Goal: Check status: Check status

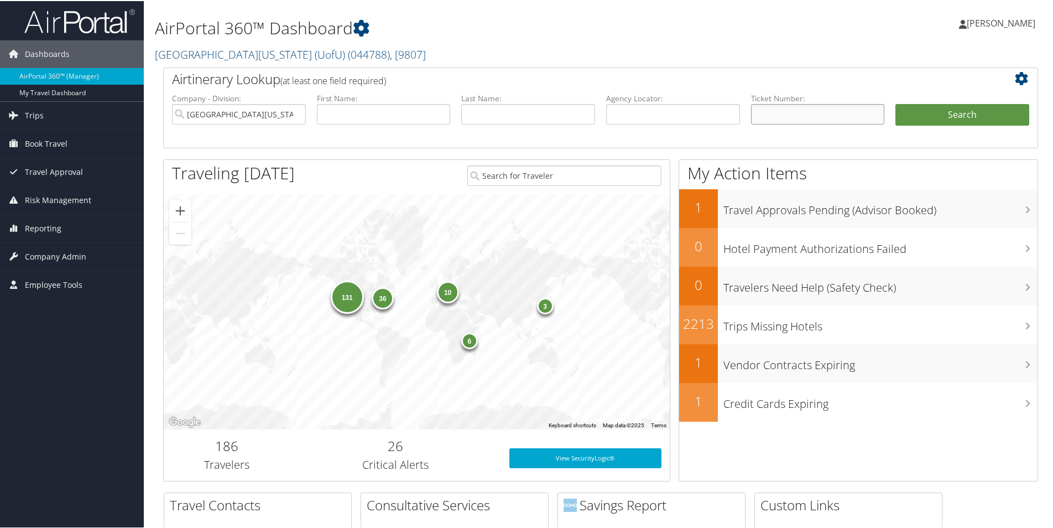
click at [797, 112] on input "text" at bounding box center [818, 113] width 134 height 20
paste input "0067229714155"
type input "0067229714155"
click at [981, 109] on button "Search" at bounding box center [962, 114] width 134 height 22
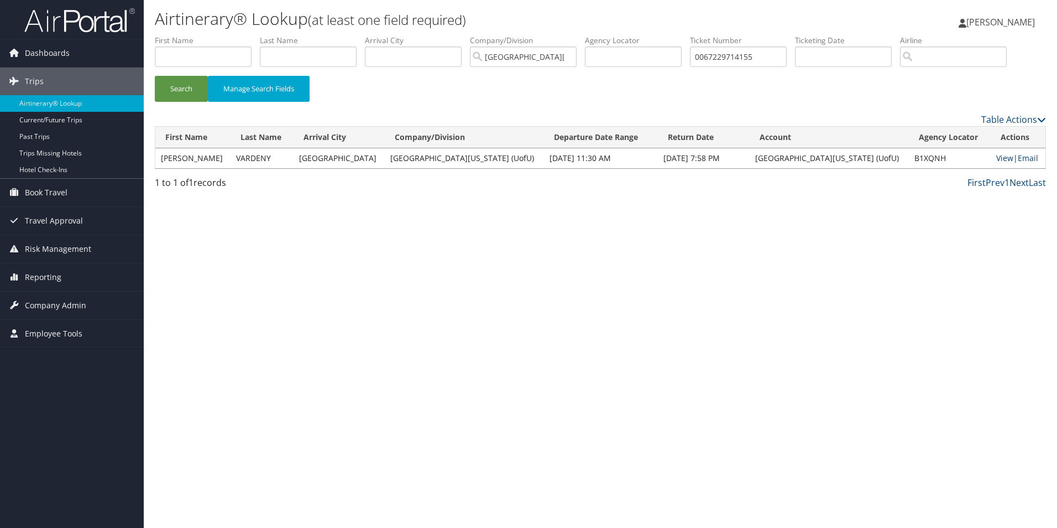
click at [997, 153] on link "View" at bounding box center [1005, 158] width 17 height 11
drag, startPoint x: 786, startPoint y: 56, endPoint x: 659, endPoint y: 54, distance: 127.8
click at [659, 35] on ul "First Name Last Name Departure City Arrival City Company/Division University Of…" at bounding box center [601, 35] width 892 height 0
paste input "277230360378"
click at [174, 95] on button "Search" at bounding box center [181, 89] width 53 height 26
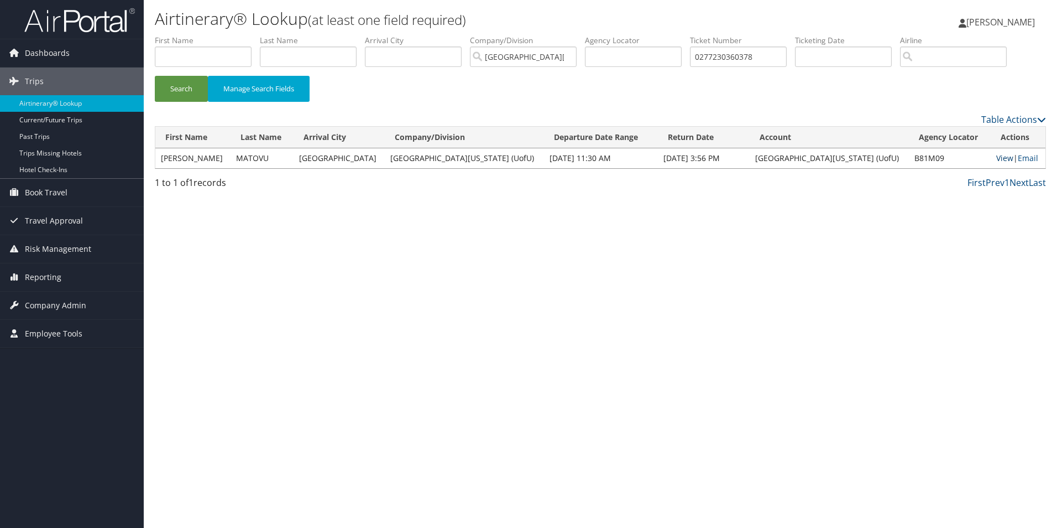
click at [997, 158] on link "View" at bounding box center [1005, 158] width 17 height 11
drag, startPoint x: 771, startPoint y: 53, endPoint x: 649, endPoint y: 55, distance: 122.8
click at [649, 35] on ul "First Name Last Name Departure City Arrival City Company/Division University Of…" at bounding box center [601, 35] width 892 height 0
paste input "067231386760"
click at [179, 92] on button "Search" at bounding box center [181, 89] width 53 height 26
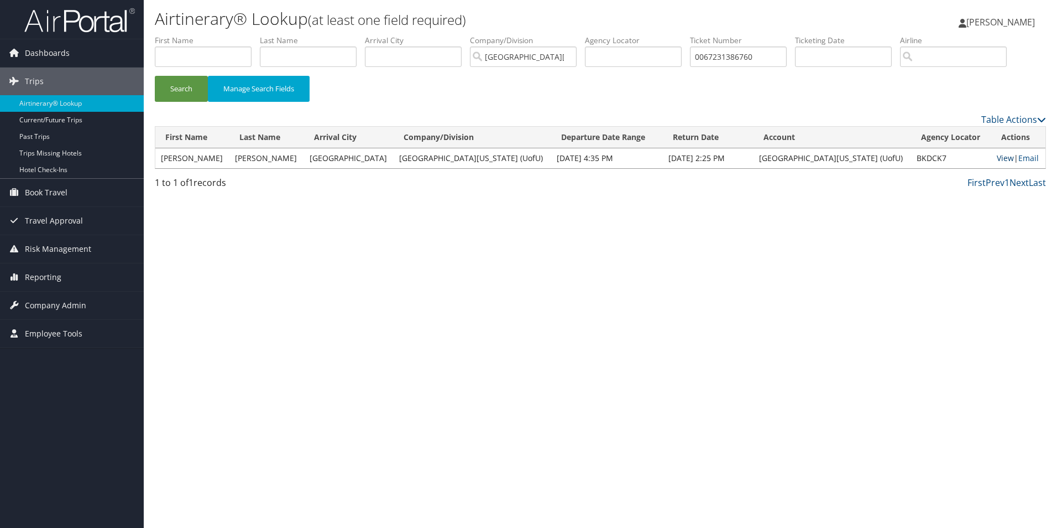
click at [997, 156] on link "View" at bounding box center [1005, 158] width 17 height 11
drag, startPoint x: 768, startPoint y: 57, endPoint x: 631, endPoint y: 55, distance: 137.2
click at [631, 35] on ul "First Name Last Name Departure City Arrival City Company/Division University Of…" at bounding box center [601, 35] width 892 height 0
paste input "6052326"
click at [176, 82] on button "Search" at bounding box center [181, 89] width 53 height 26
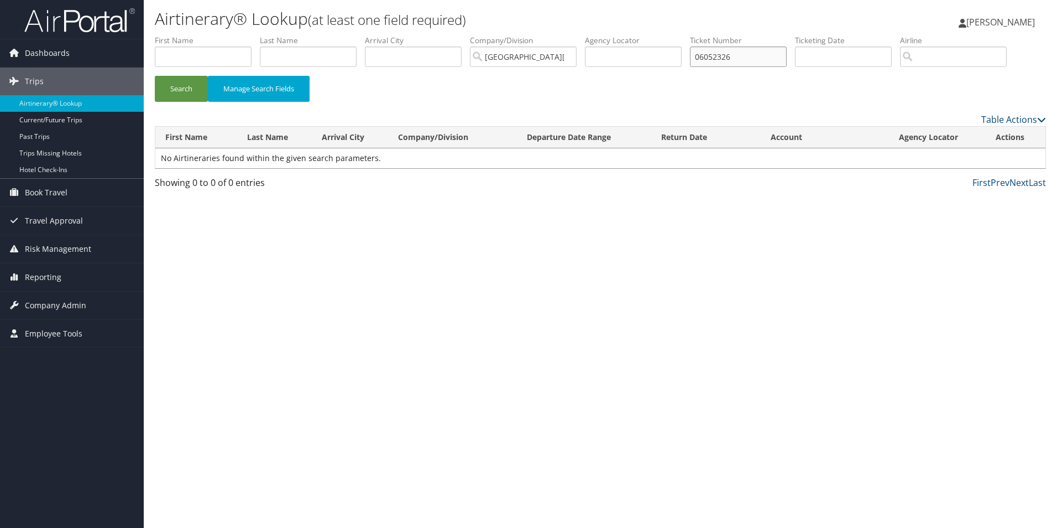
drag, startPoint x: 764, startPoint y: 54, endPoint x: 637, endPoint y: 54, distance: 127.2
click at [637, 35] on ul "First Name Last Name Departure City Arrival City Company/Division University Of…" at bounding box center [601, 35] width 892 height 0
paste input "067231742210"
click at [155, 76] on button "Search" at bounding box center [181, 89] width 53 height 26
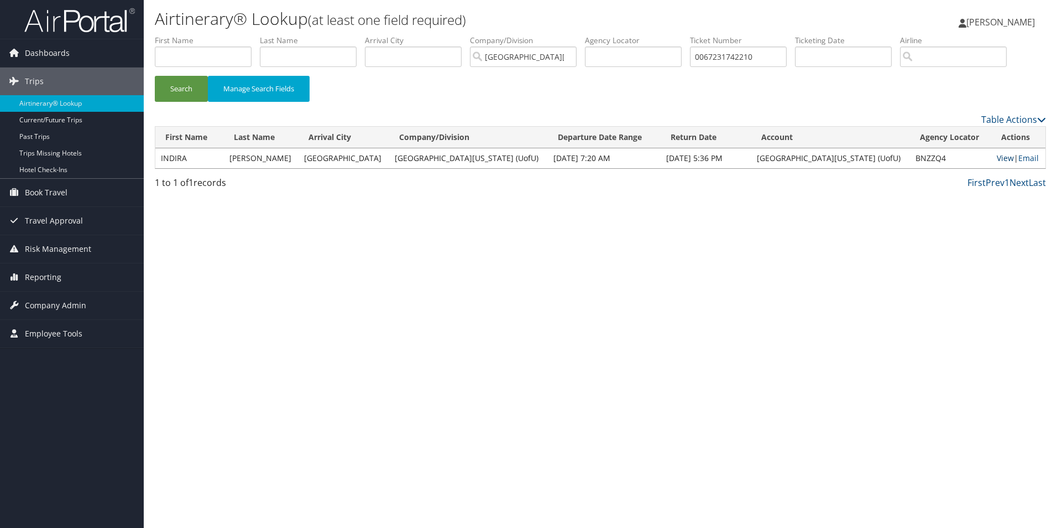
click at [998, 160] on link "View" at bounding box center [1005, 158] width 17 height 11
drag, startPoint x: 779, startPoint y: 52, endPoint x: 614, endPoint y: 52, distance: 164.8
click at [614, 35] on ul "First Name Last Name Departure City Arrival City Company/Division University Of…" at bounding box center [601, 35] width 892 height 0
paste input "837178"
click at [170, 86] on button "Search" at bounding box center [181, 89] width 53 height 26
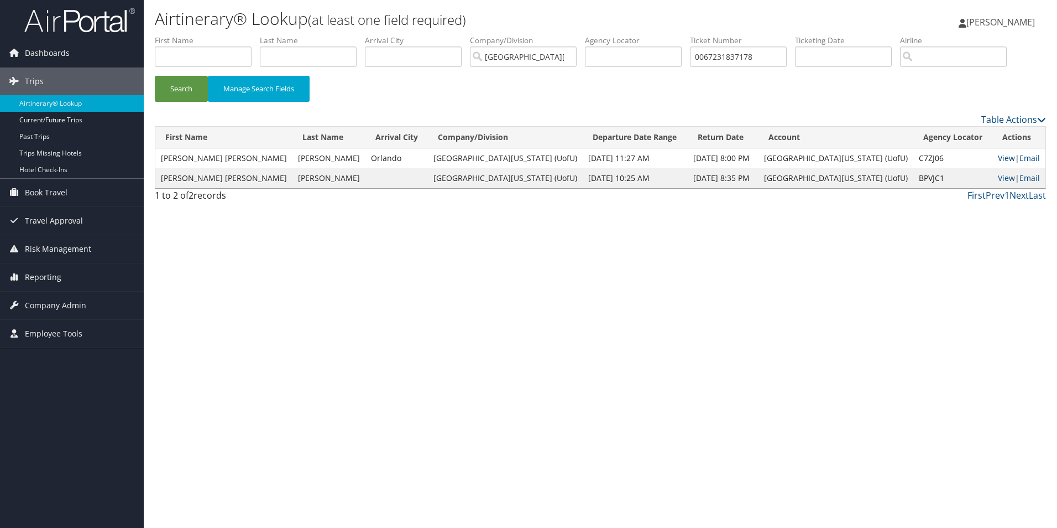
click at [998, 160] on link "View" at bounding box center [1006, 158] width 17 height 11
drag, startPoint x: 776, startPoint y: 55, endPoint x: 642, endPoint y: 55, distance: 134.4
click at [642, 35] on ul "First Name Last Name Departure City Arrival City Company/Division University Of…" at bounding box center [601, 35] width 892 height 0
paste input "09"
click at [183, 90] on button "Search" at bounding box center [181, 89] width 53 height 26
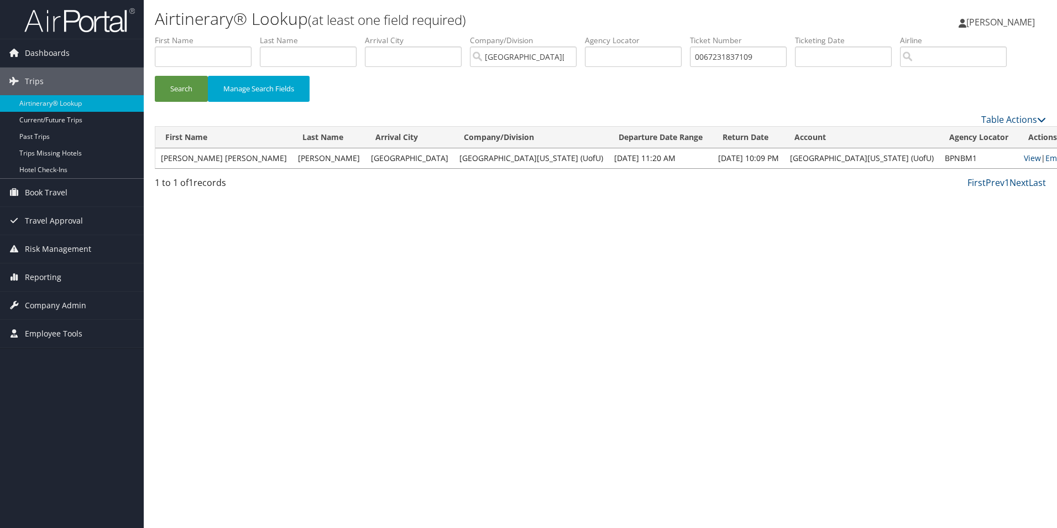
click at [1019, 158] on td "View | Email" at bounding box center [1045, 158] width 53 height 20
click at [1024, 155] on link "View" at bounding box center [1032, 158] width 17 height 11
drag, startPoint x: 776, startPoint y: 53, endPoint x: 612, endPoint y: 49, distance: 164.3
click at [614, 35] on ul "First Name Last Name Departure City Arrival City Company/Division University Of…" at bounding box center [601, 35] width 892 height 0
paste input "2466908"
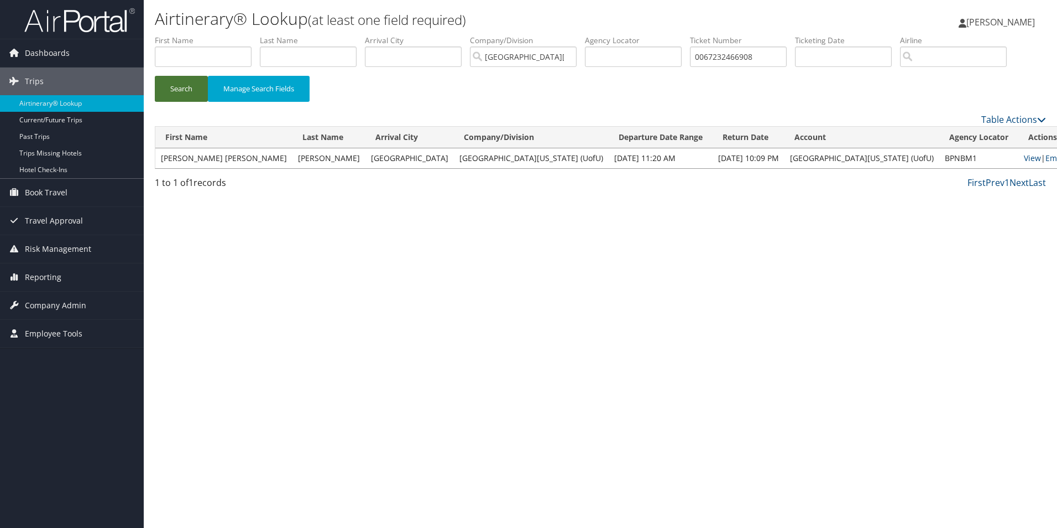
click at [178, 80] on button "Search" at bounding box center [181, 89] width 53 height 26
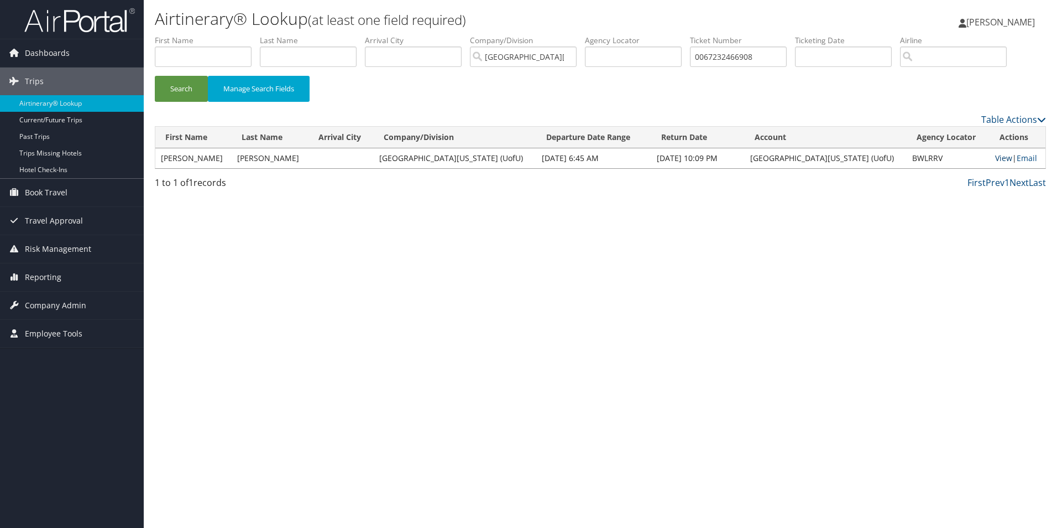
click at [995, 155] on link "View" at bounding box center [1003, 158] width 17 height 11
drag, startPoint x: 780, startPoint y: 52, endPoint x: 561, endPoint y: 52, distance: 219.0
click at [561, 35] on ul "First Name Last Name Departure City Arrival City Company/Division University Of…" at bounding box center [601, 35] width 892 height 0
paste input "17232890127"
click at [173, 85] on button "Search" at bounding box center [181, 89] width 53 height 26
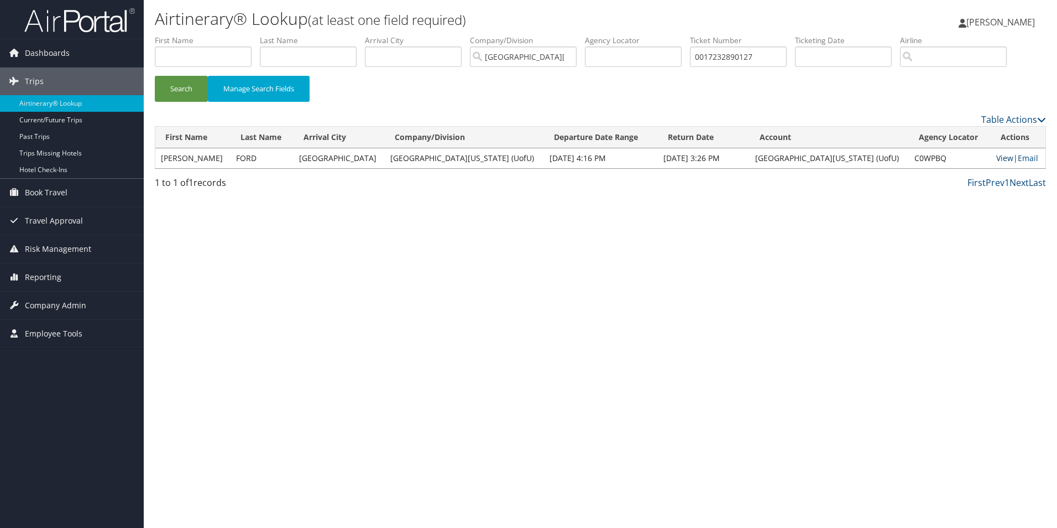
click at [997, 161] on link "View" at bounding box center [1005, 158] width 17 height 11
drag, startPoint x: 774, startPoint y: 54, endPoint x: 622, endPoint y: 50, distance: 152.1
click at [622, 35] on ul "First Name Last Name Departure City Arrival City Company/Division University Of…" at bounding box center [601, 35] width 892 height 0
paste input "67307149851"
click at [180, 89] on button "Search" at bounding box center [181, 89] width 53 height 26
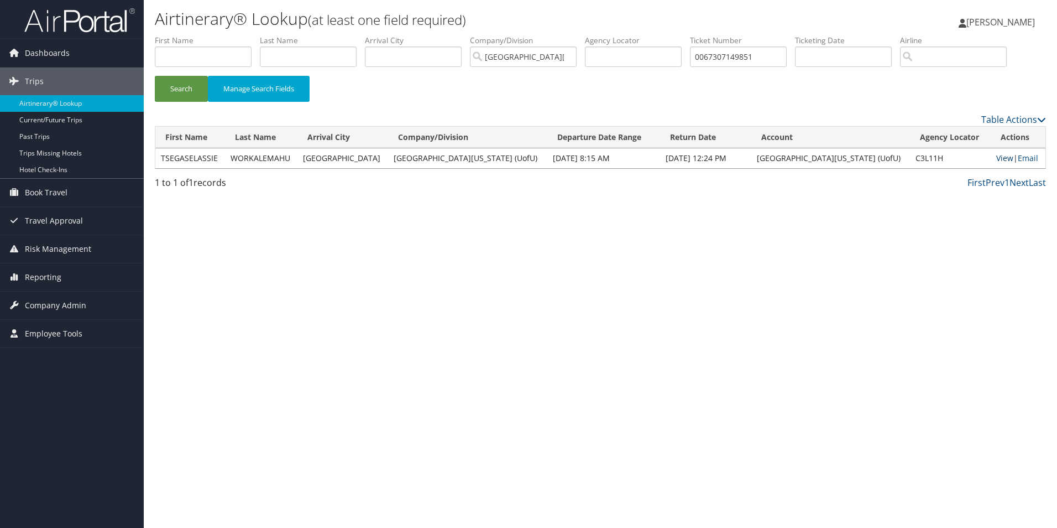
click at [997, 158] on link "View" at bounding box center [1005, 158] width 17 height 11
drag, startPoint x: 765, startPoint y: 58, endPoint x: 612, endPoint y: 54, distance: 153.2
click at [612, 35] on ul "First Name Last Name Departure City Arrival City Company/Division University Of…" at bounding box center [601, 35] width 892 height 0
paste input "400565"
click at [180, 80] on button "Search" at bounding box center [181, 89] width 53 height 26
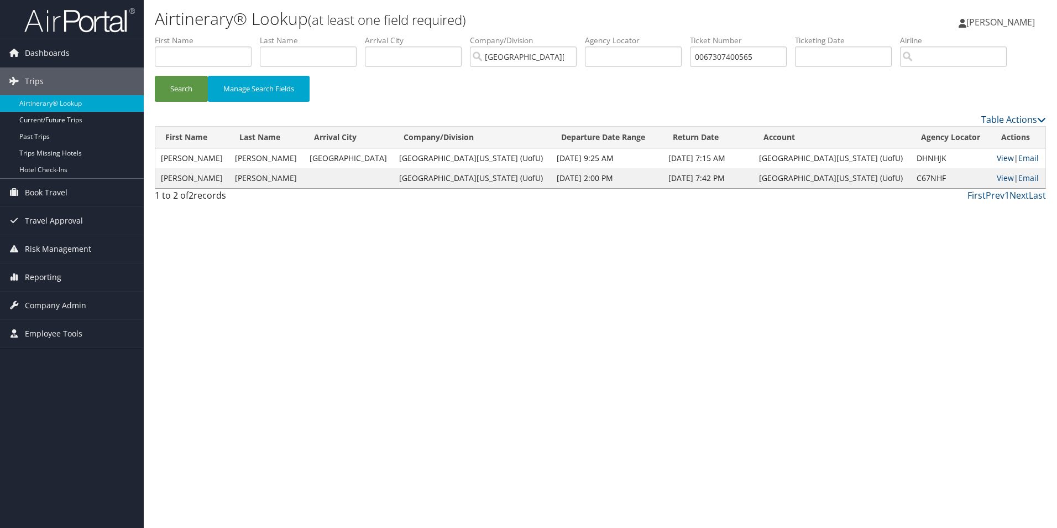
click at [997, 158] on link "View" at bounding box center [1005, 158] width 17 height 11
drag, startPoint x: 781, startPoint y: 54, endPoint x: 633, endPoint y: 51, distance: 148.8
click at [638, 35] on ul "First Name Last Name Departure City Arrival City Company/Division University Of…" at bounding box center [601, 35] width 892 height 0
paste input "169730860384"
click at [179, 91] on button "Search" at bounding box center [181, 89] width 53 height 26
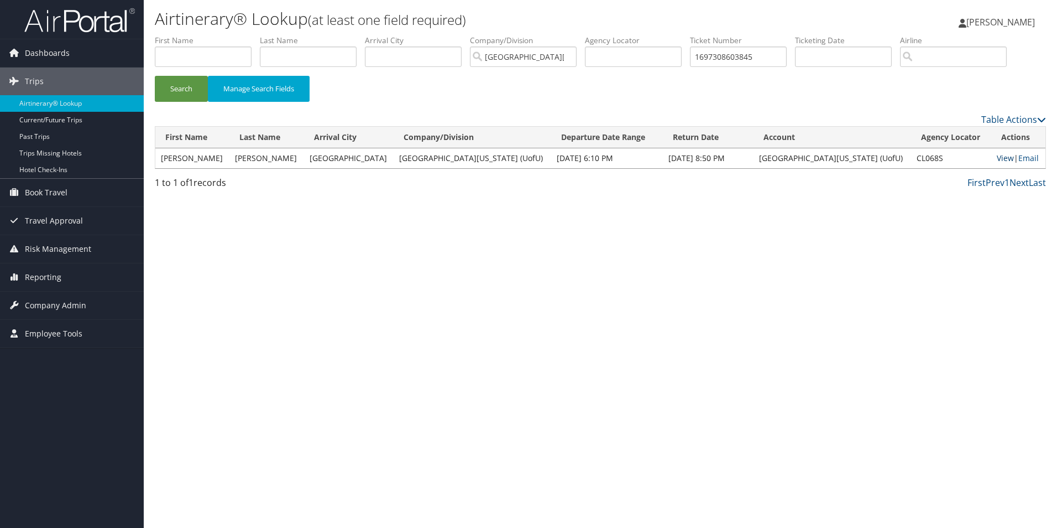
click at [997, 160] on link "View" at bounding box center [1005, 158] width 17 height 11
drag, startPoint x: 776, startPoint y: 54, endPoint x: 579, endPoint y: 45, distance: 197.1
click at [588, 35] on ul "First Name Last Name Departure City Arrival City Company/Division University Of…" at bounding box center [601, 35] width 892 height 0
paste input "0067308811003"
click at [184, 95] on button "Search" at bounding box center [181, 89] width 53 height 26
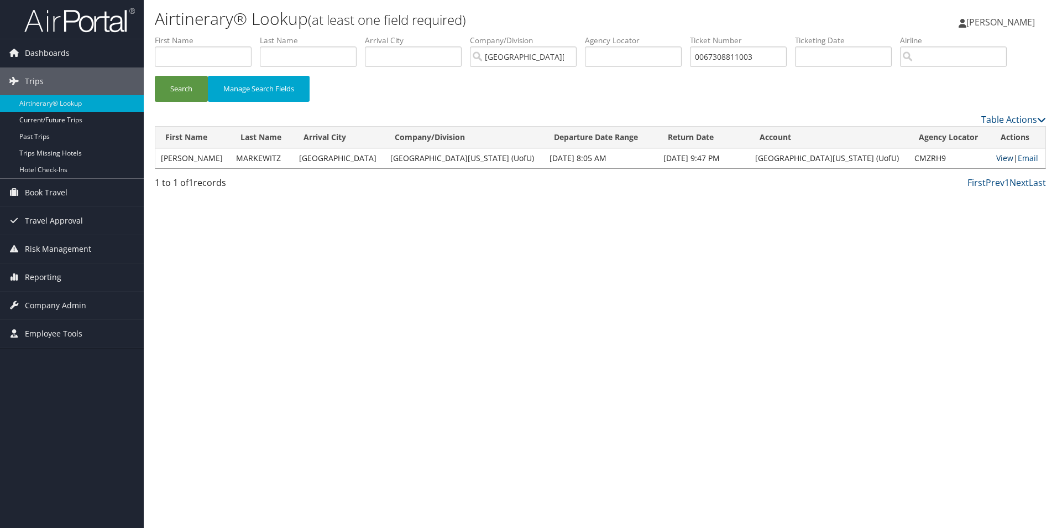
click at [997, 157] on link "View" at bounding box center [1005, 158] width 17 height 11
drag, startPoint x: 707, startPoint y: 52, endPoint x: 633, endPoint y: 52, distance: 73.6
click at [633, 35] on ul "First Name Last Name Departure City Arrival City Company/Division University Of…" at bounding box center [601, 35] width 892 height 0
paste input "9014894"
click at [183, 81] on button "Search" at bounding box center [181, 89] width 53 height 26
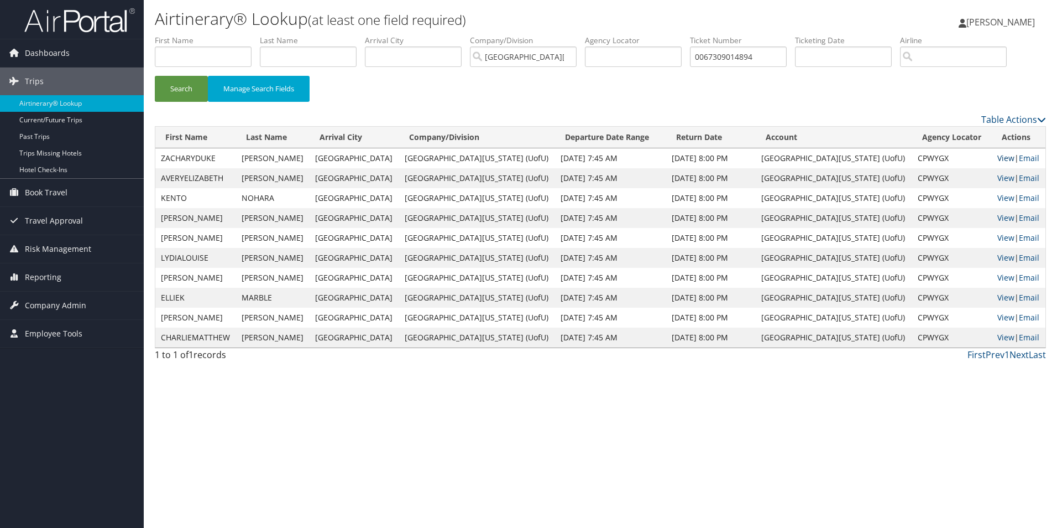
click at [998, 157] on link "View" at bounding box center [1006, 158] width 17 height 11
drag, startPoint x: 769, startPoint y: 55, endPoint x: 631, endPoint y: 39, distance: 139.1
click at [631, 35] on ul "First Name Last Name Departure City Arrival City Company/Division University Of…" at bounding box center [601, 35] width 892 height 0
paste input "88"
click at [185, 86] on button "Search" at bounding box center [181, 89] width 53 height 26
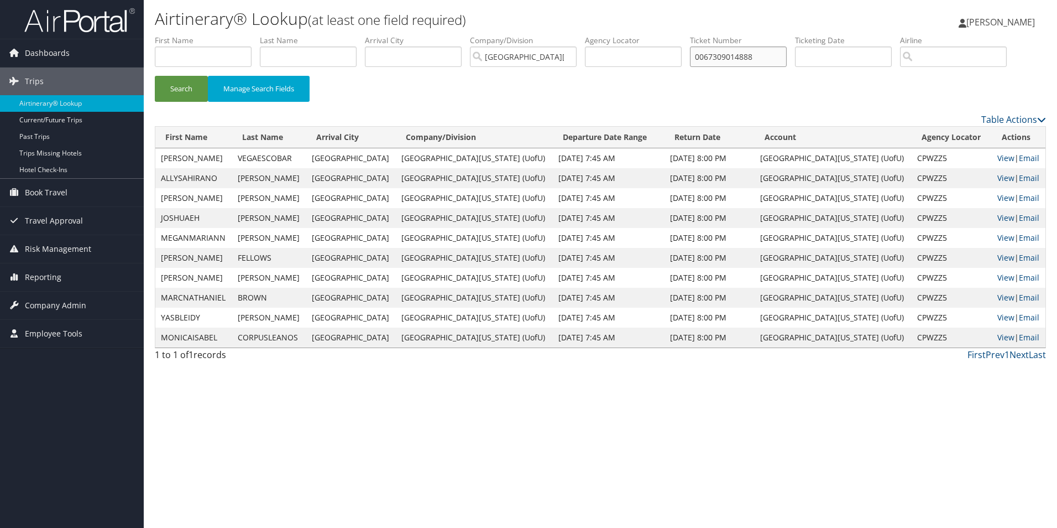
drag, startPoint x: 780, startPoint y: 54, endPoint x: 666, endPoint y: 50, distance: 114.5
click at [666, 35] on ul "First Name Last Name Departure City Arrival City Company/Division University Of…" at bounding box center [601, 35] width 892 height 0
paste input "1"
click at [181, 87] on button "Search" at bounding box center [181, 89] width 53 height 26
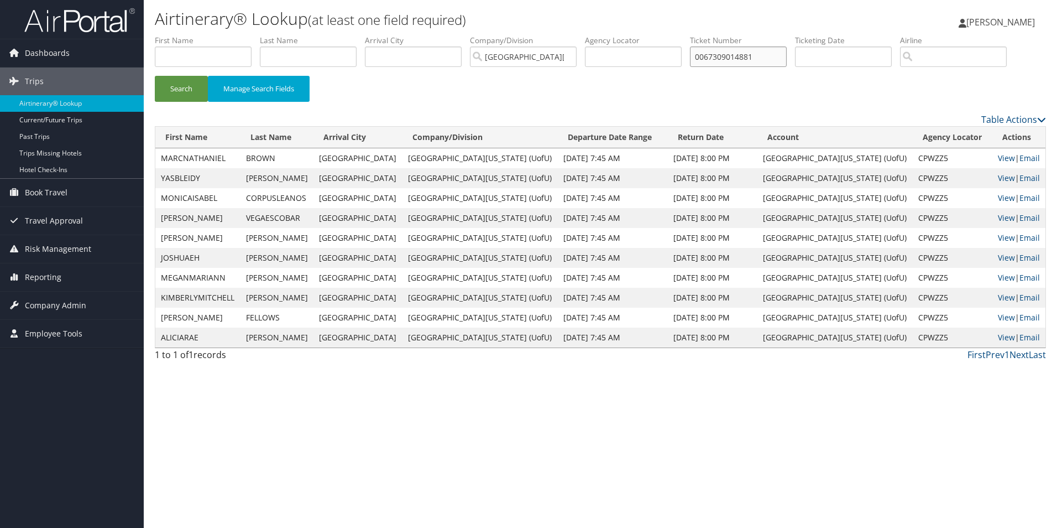
drag, startPoint x: 773, startPoint y: 56, endPoint x: 629, endPoint y: 56, distance: 144.3
click at [629, 35] on ul "First Name Last Name Departure City Arrival City Company/Division University Of…" at bounding box center [601, 35] width 892 height 0
paste input "58"
click at [182, 81] on button "Search" at bounding box center [181, 89] width 53 height 26
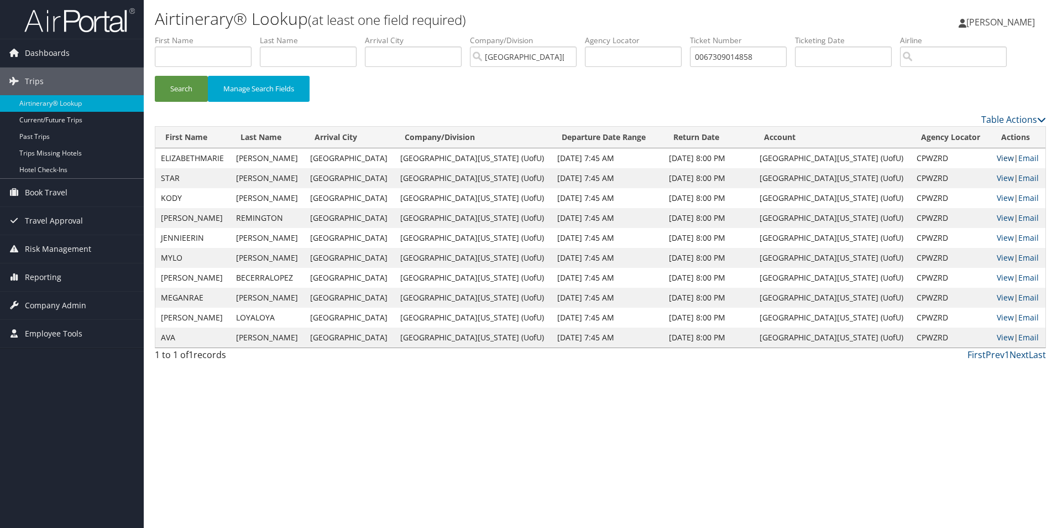
click at [997, 155] on link "View" at bounding box center [1005, 158] width 17 height 11
drag, startPoint x: 782, startPoint y: 57, endPoint x: 675, endPoint y: 57, distance: 106.7
click at [675, 35] on ul "First Name Last Name Departure City Arrival City Company/Division University Of…" at bounding box center [601, 35] width 892 height 0
paste input "10006045"
click at [184, 88] on button "Search" at bounding box center [181, 89] width 53 height 26
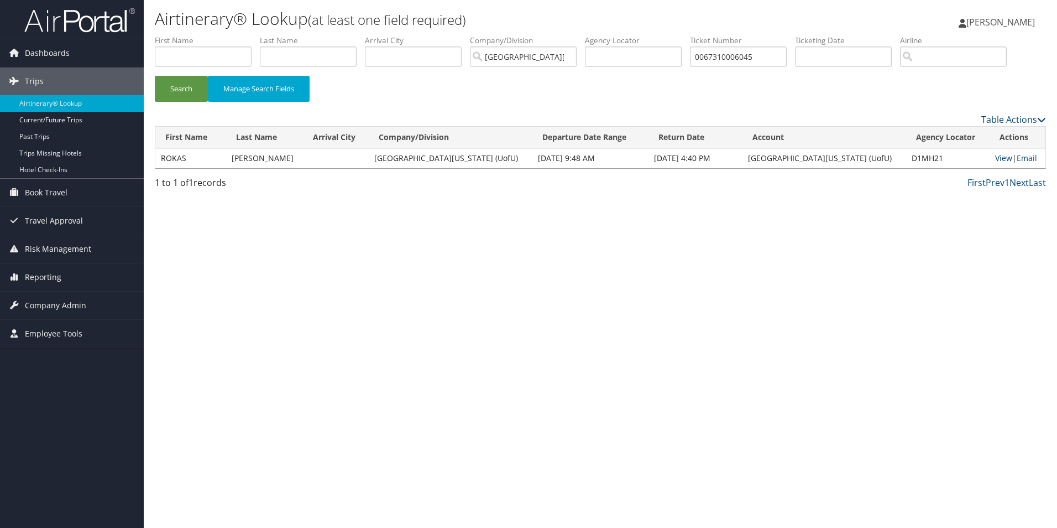
click at [995, 160] on link "View" at bounding box center [1003, 158] width 17 height 11
drag, startPoint x: 764, startPoint y: 58, endPoint x: 616, endPoint y: 53, distance: 148.8
click at [616, 35] on ul "First Name Last Name Departure City Arrival City Company/Division University Of…" at bounding box center [601, 35] width 892 height 0
paste input "553207"
type input "0067310553207"
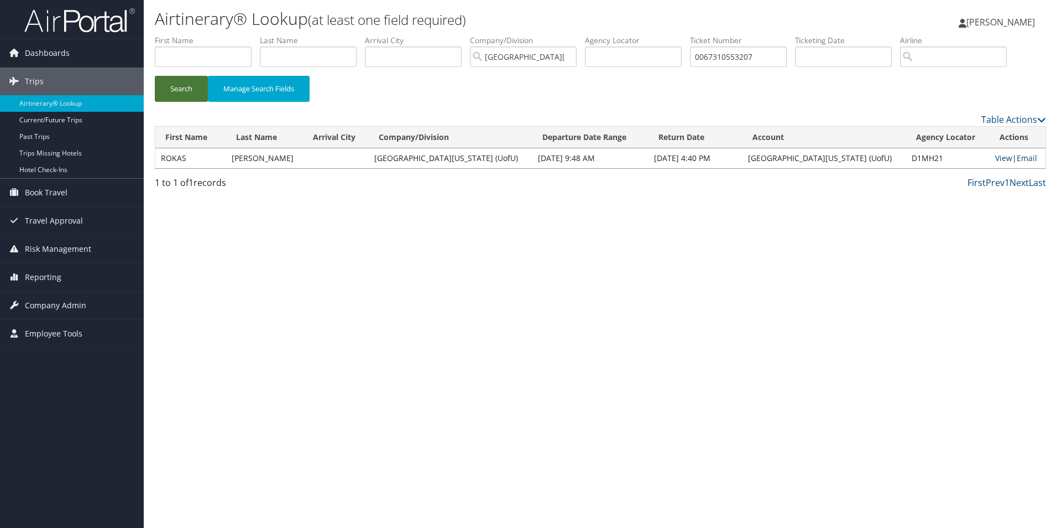
click at [189, 86] on button "Search" at bounding box center [181, 89] width 53 height 26
click at [995, 158] on link "View" at bounding box center [1003, 158] width 17 height 11
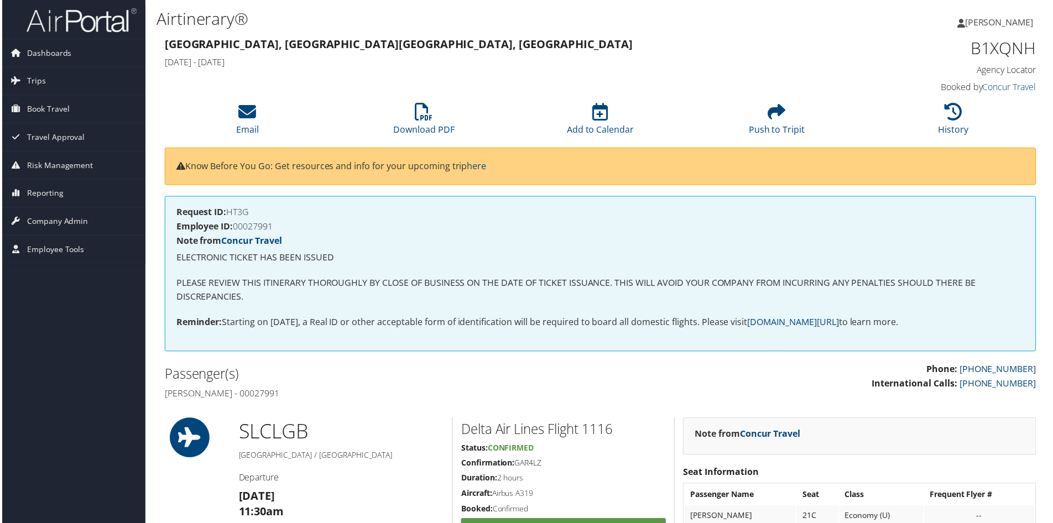
click at [261, 224] on h4 "Employee ID: 00027991" at bounding box center [601, 227] width 852 height 9
click at [261, 225] on h4 "Employee ID: 00027991" at bounding box center [601, 227] width 852 height 9
copy h4 "00027991"
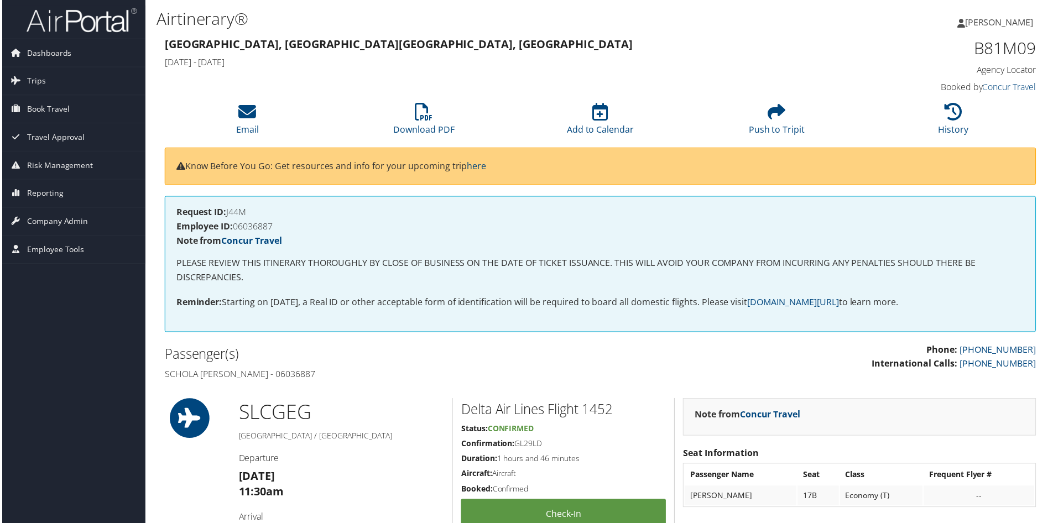
click at [253, 229] on h4 "Employee ID: 06036887" at bounding box center [601, 227] width 852 height 9
copy h4 "06036887"
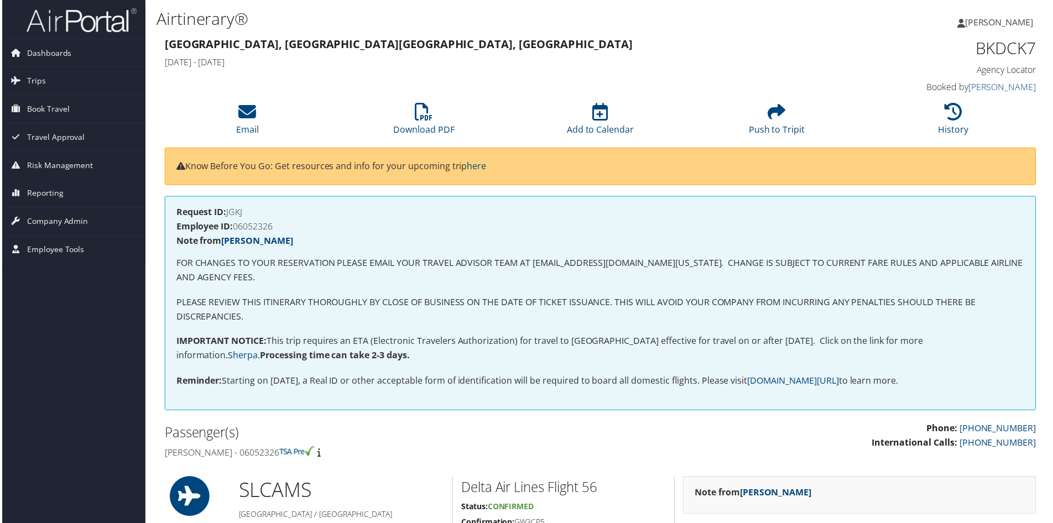
click at [248, 226] on h4 "Employee ID: 06052326" at bounding box center [601, 227] width 852 height 9
copy h4 "06052326"
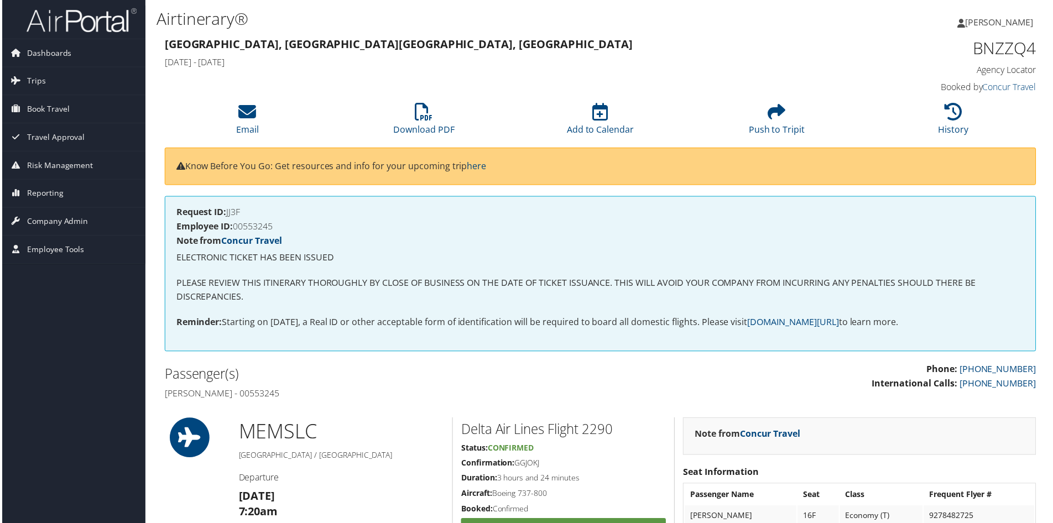
click at [246, 230] on h4 "Employee ID: 00553245" at bounding box center [601, 227] width 852 height 9
copy h4 "00553245"
click at [260, 227] on h4 "Employee ID: 00440306" at bounding box center [601, 227] width 852 height 9
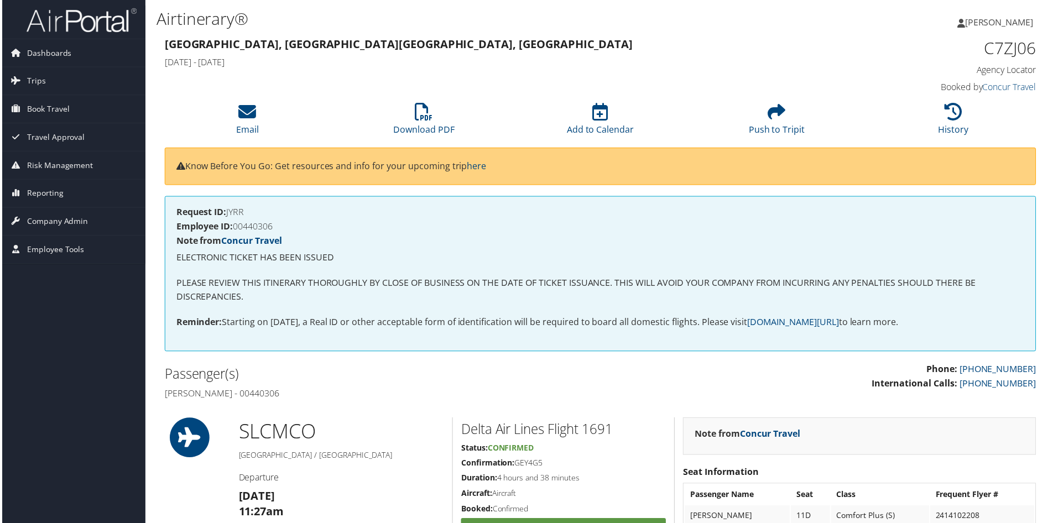
copy h4 "00440306"
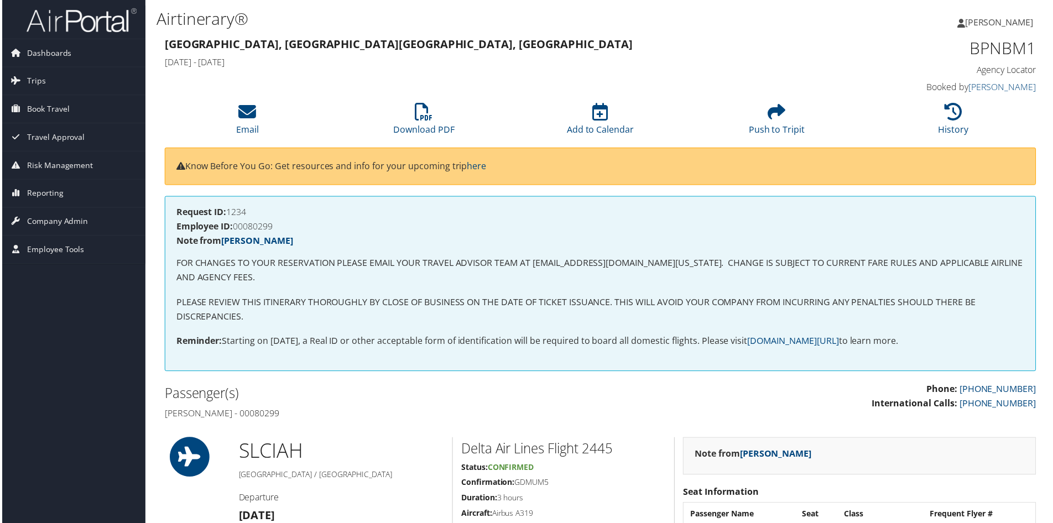
click at [260, 224] on h4 "Employee ID: 00080299" at bounding box center [601, 227] width 852 height 9
click at [259, 225] on h4 "Employee ID: 00080299" at bounding box center [601, 227] width 852 height 9
copy h4 "00080299"
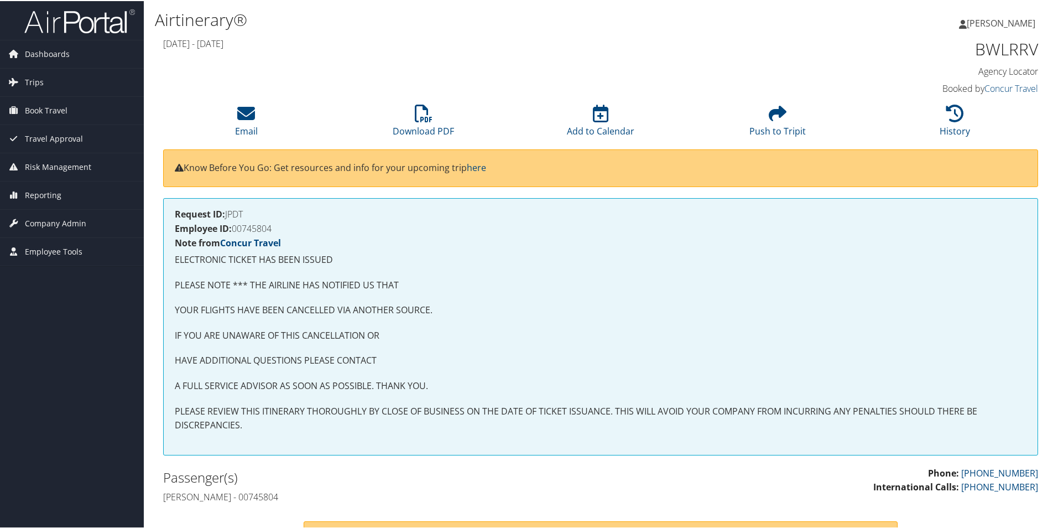
click at [257, 227] on h4 "Employee ID: 00745804" at bounding box center [601, 227] width 852 height 9
copy h4 "00745804"
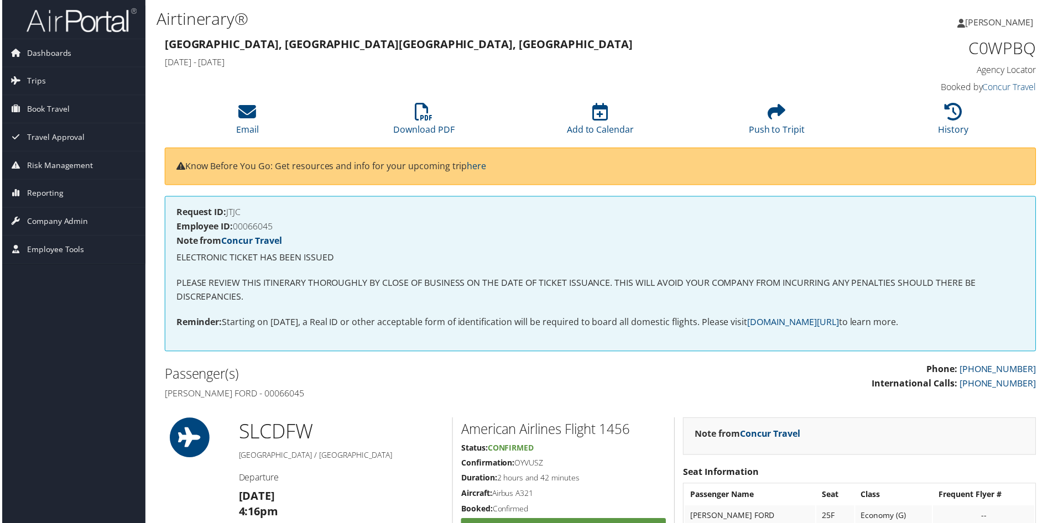
click at [265, 232] on h4 "Employee ID: 00066045" at bounding box center [601, 227] width 852 height 9
copy h4 "00066045"
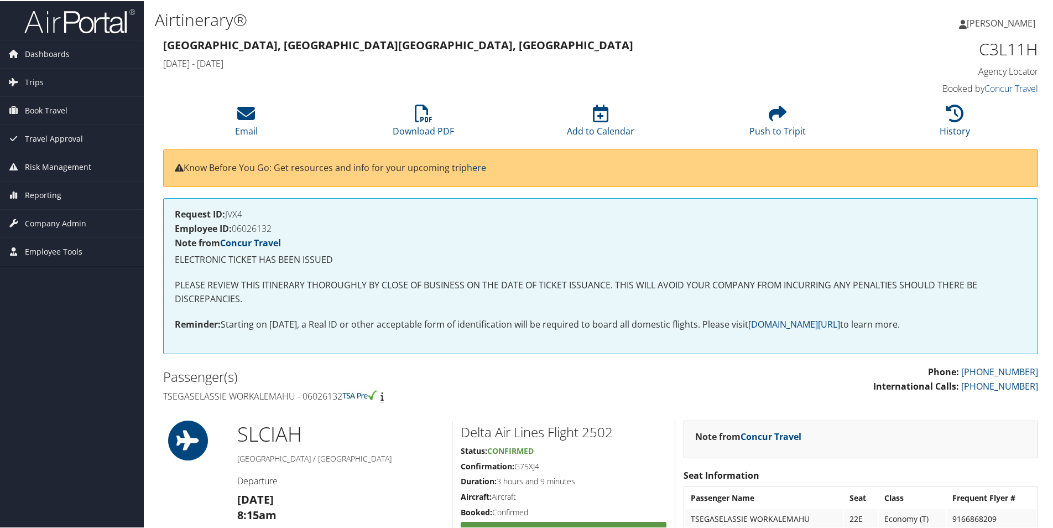
click at [240, 225] on h4 "Employee ID: 06026132" at bounding box center [601, 227] width 852 height 9
copy h4 "06026132"
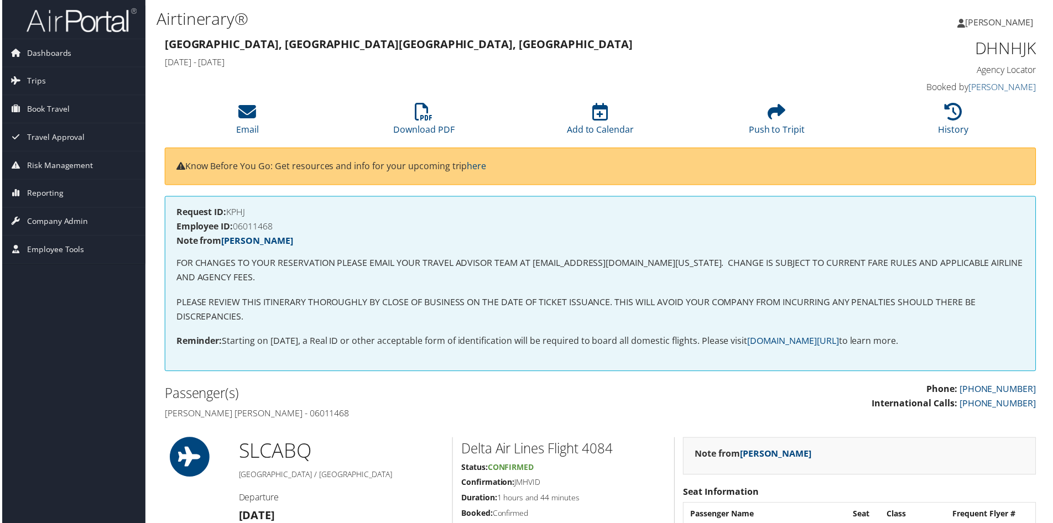
click at [255, 228] on h4 "Employee ID: 06011468" at bounding box center [601, 227] width 852 height 9
copy h4 "06011468"
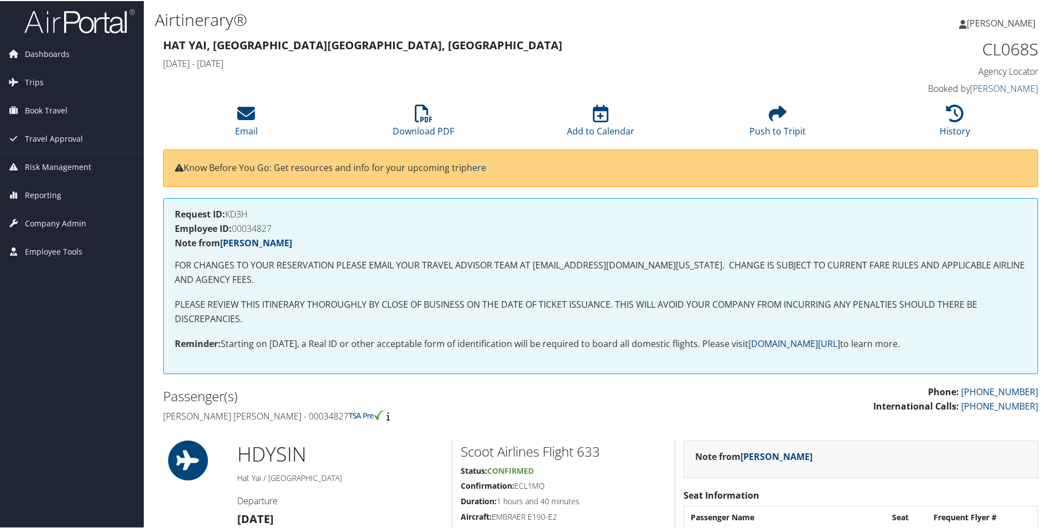
click at [256, 226] on h4 "Employee ID: 00034827" at bounding box center [601, 227] width 852 height 9
copy h4 "00034827"
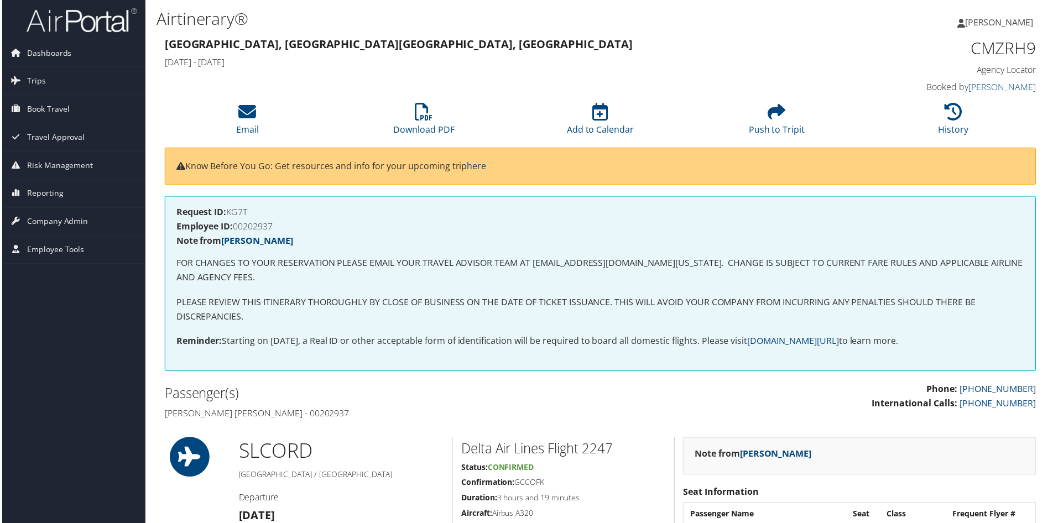
click at [257, 224] on h4 "Employee ID: 00202937" at bounding box center [601, 227] width 852 height 9
copy h4 "00202937"
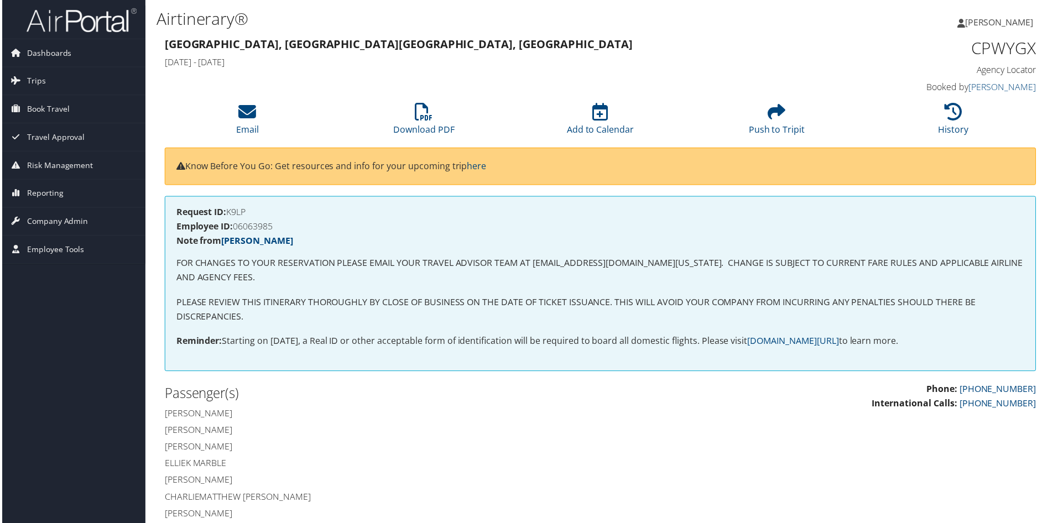
click at [256, 228] on h4 "Employee ID: 06063985" at bounding box center [601, 227] width 852 height 9
copy h4 "06063985"
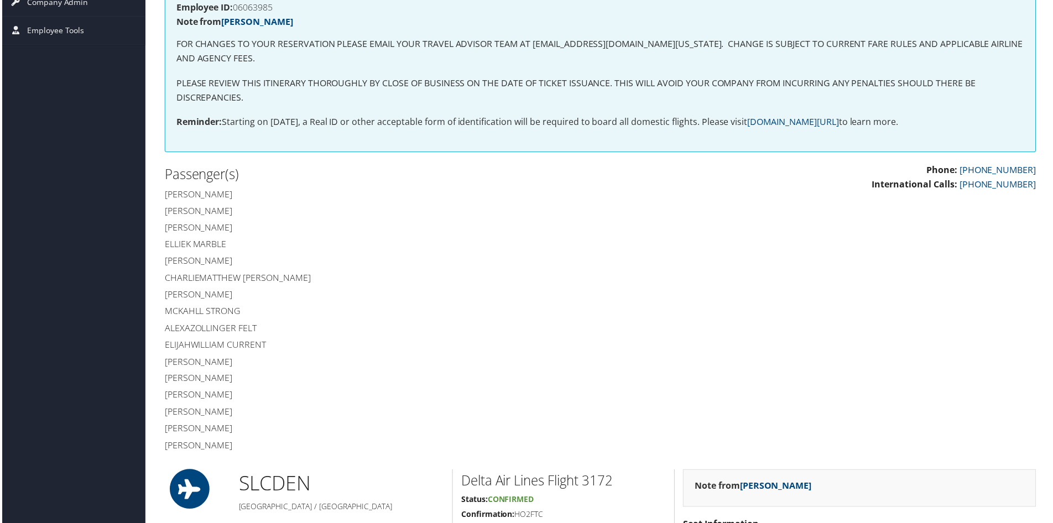
scroll to position [221, 0]
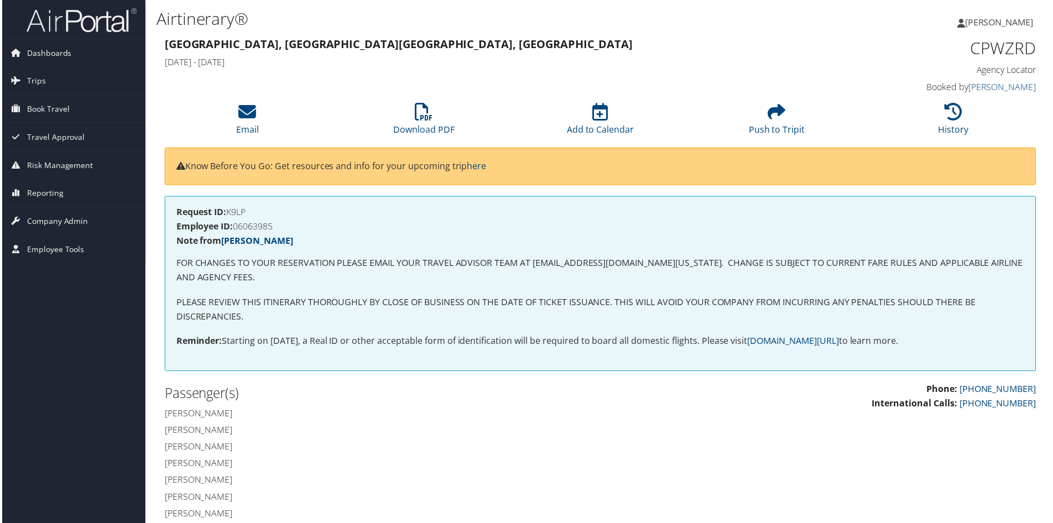
click at [259, 230] on h4 "Employee ID: 06063985" at bounding box center [601, 227] width 852 height 9
copy h4 "06063985"
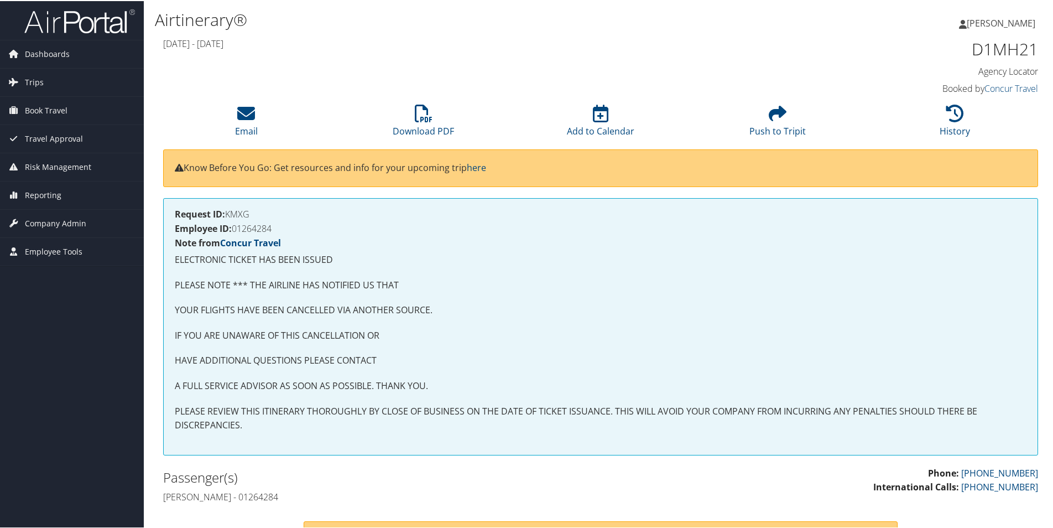
click at [262, 229] on h4 "Employee ID: 01264284" at bounding box center [601, 227] width 852 height 9
copy h4 "01264284"
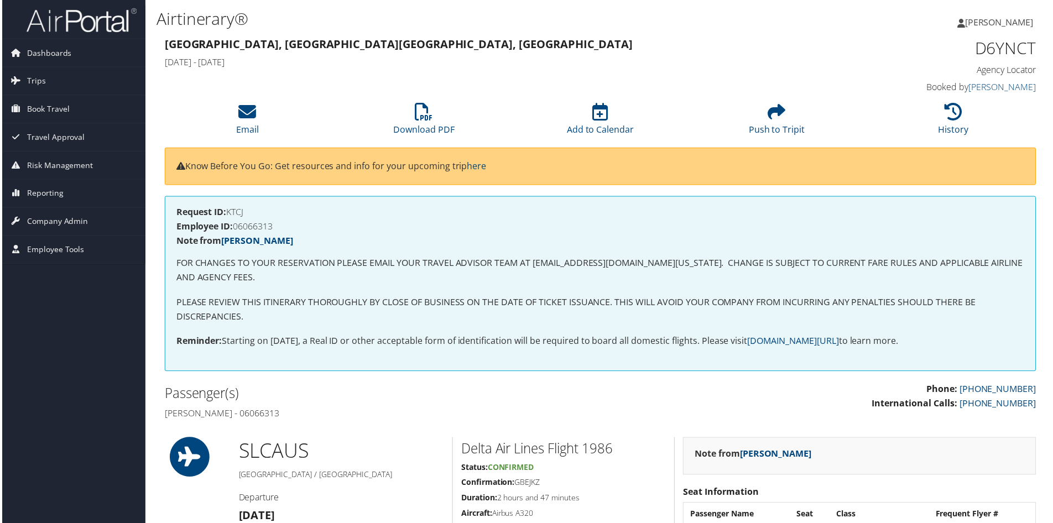
click at [256, 224] on h4 "Employee ID: 06066313" at bounding box center [601, 227] width 852 height 9
copy h4 "06066313"
